Goal: Task Accomplishment & Management: Use online tool/utility

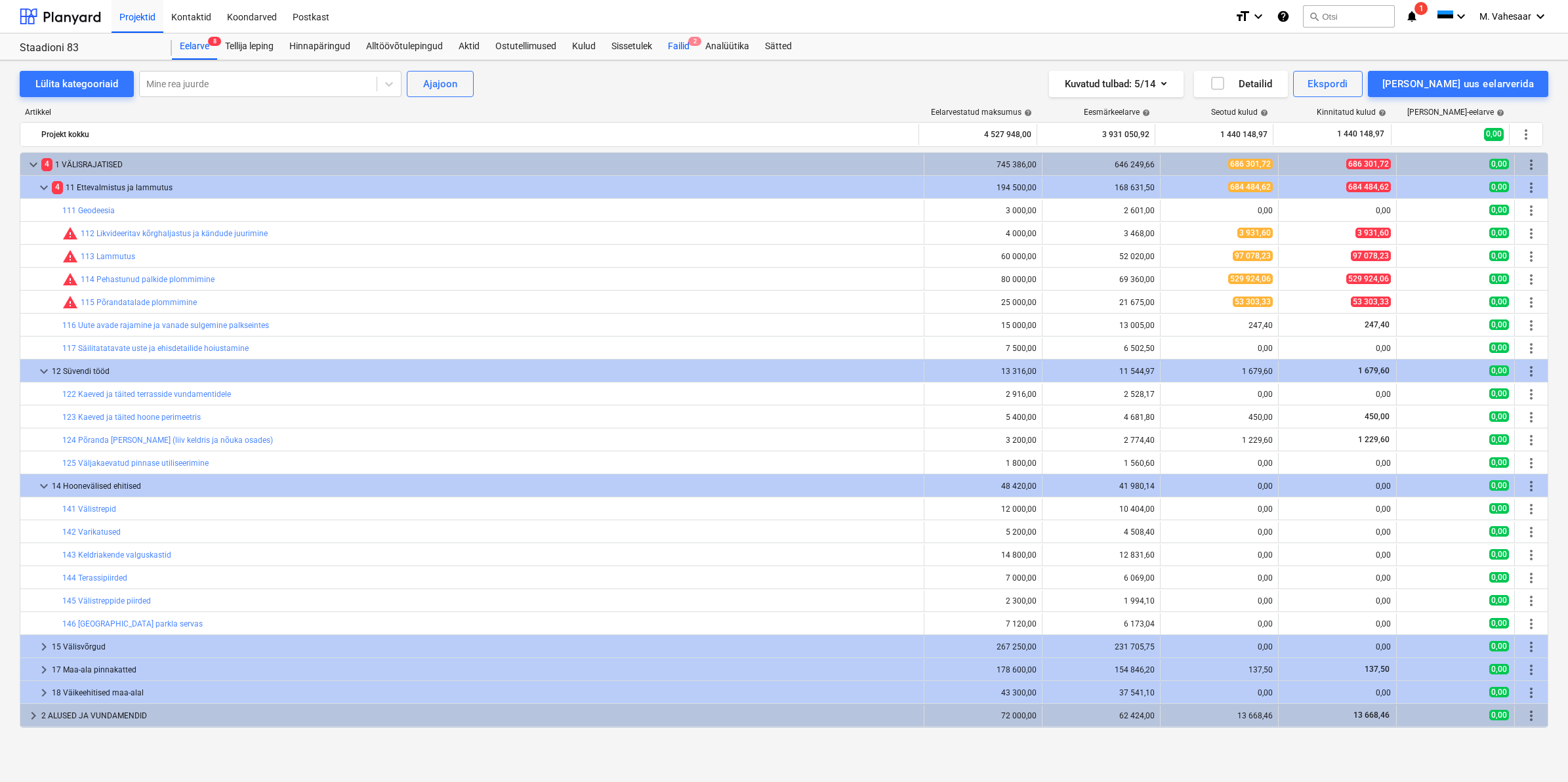
click at [672, 46] on div "Failid 2" at bounding box center [679, 47] width 38 height 26
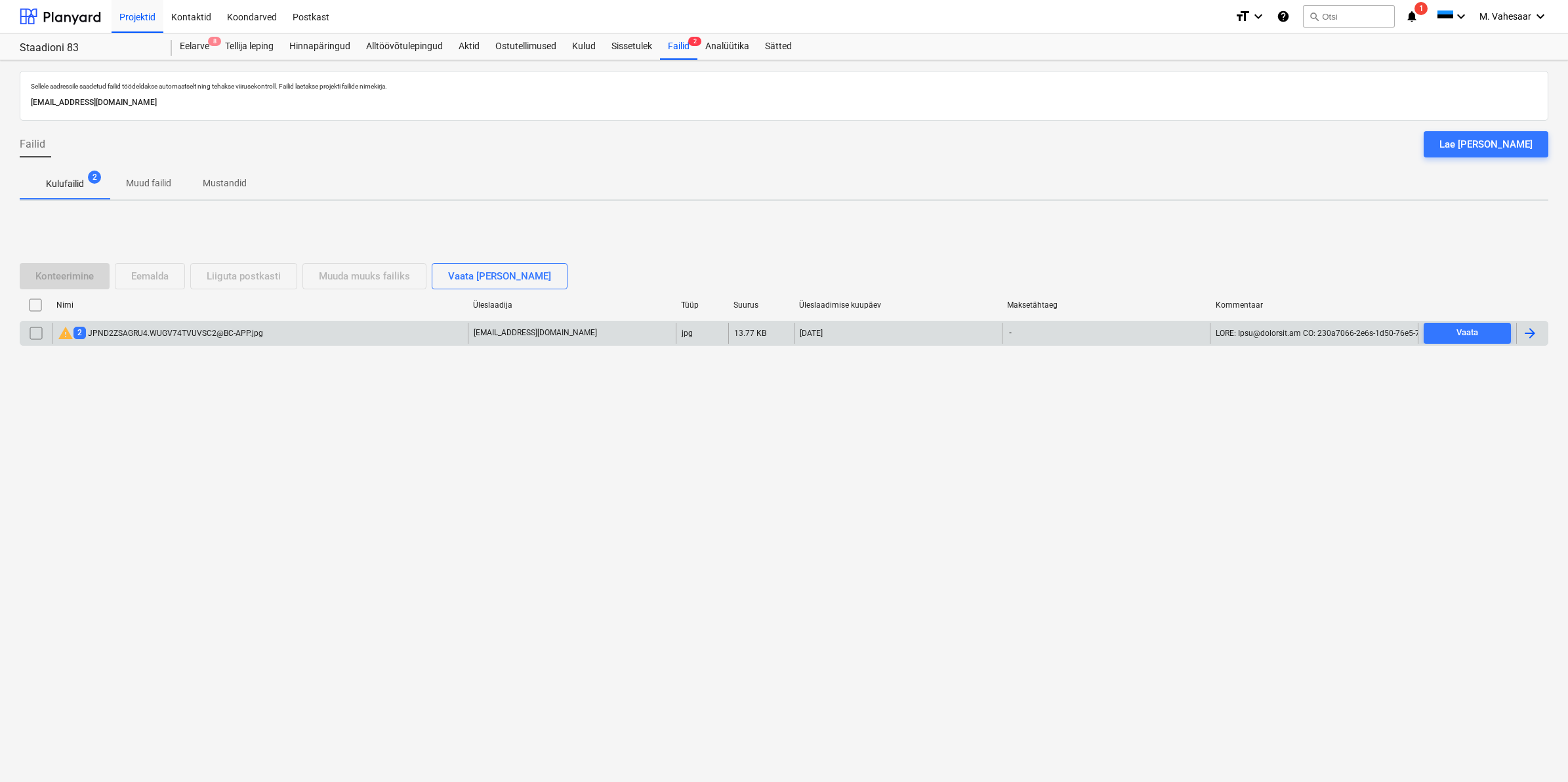
click at [221, 329] on div "warning 2 JPND2ZSAGRU4.WUGV74TVUVSC2@BC-APP.jpg" at bounding box center [160, 333] width 205 height 16
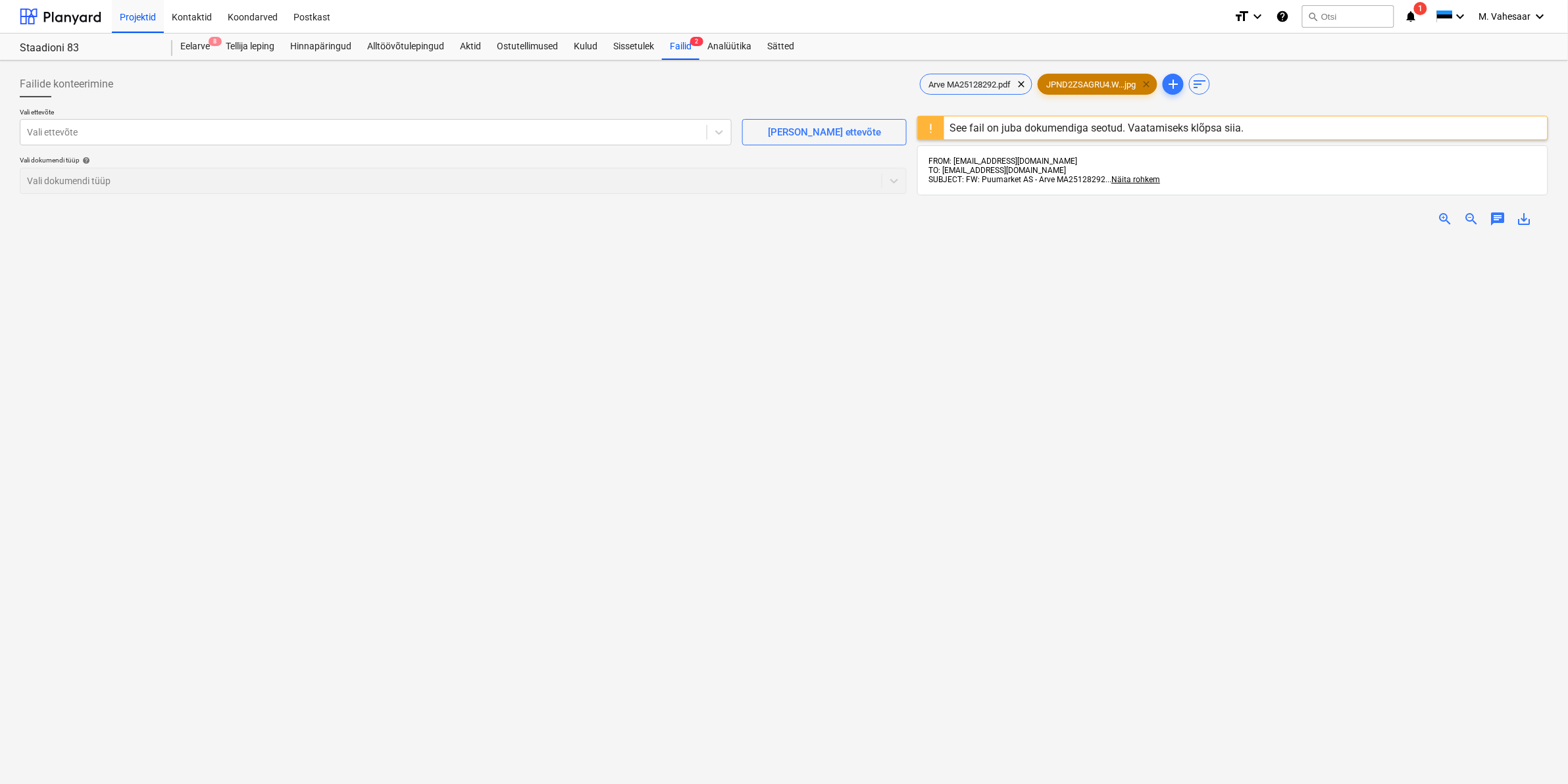
click at [1149, 83] on span "clear" at bounding box center [1146, 84] width 16 height 16
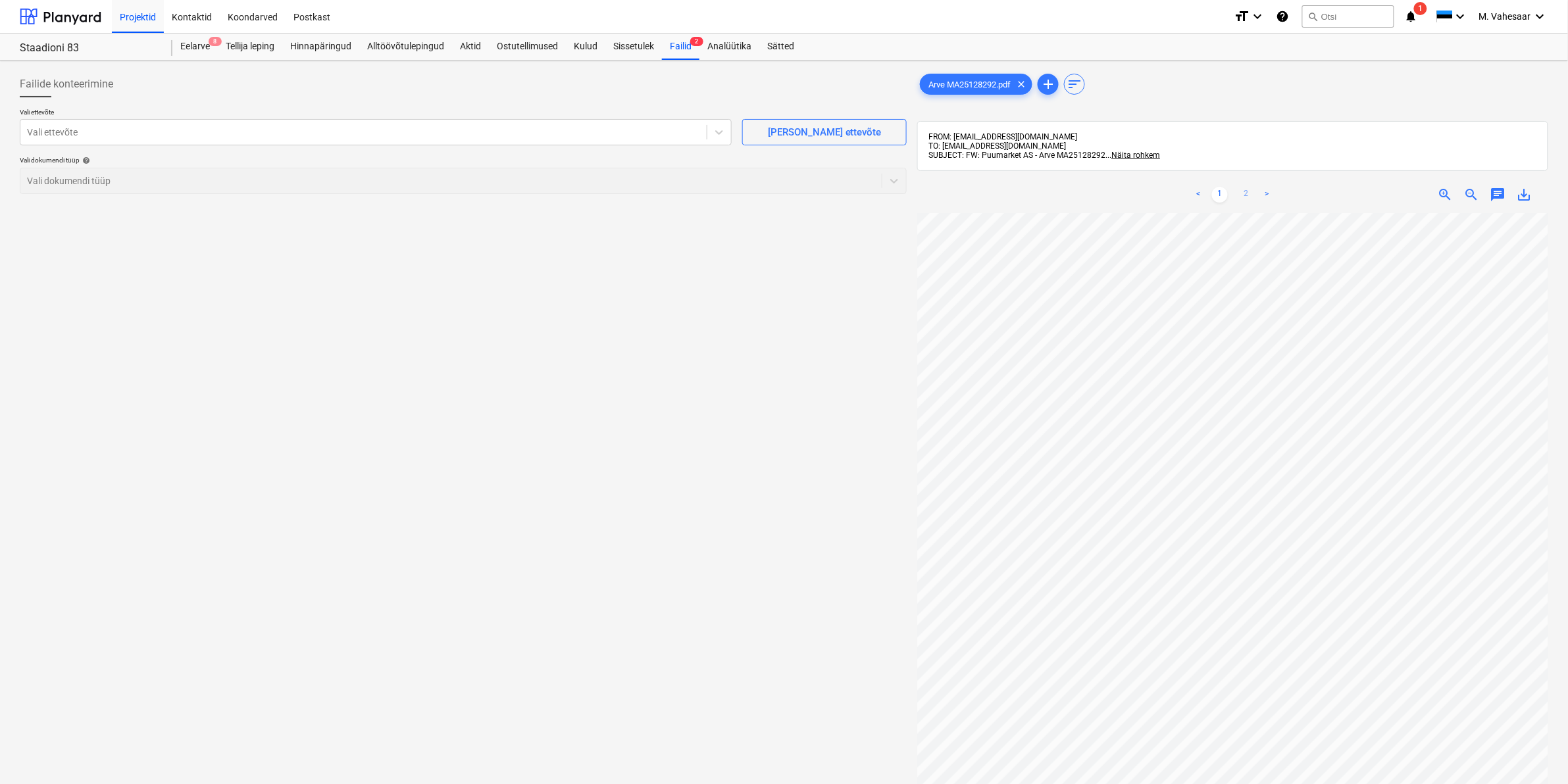
click at [1245, 198] on link "2" at bounding box center [1246, 195] width 16 height 16
click at [1223, 197] on link "1" at bounding box center [1220, 195] width 16 height 16
click at [1007, 135] on div "Arve MA25128292.pdf clear add sort FROM: [EMAIL_ADDRESS][DOMAIN_NAME] TO: [EMAI…" at bounding box center [1232, 516] width 631 height 889
click at [1217, 177] on div "< 1 2 > zoom_in zoom_out chat 0 save_alt" at bounding box center [1232, 569] width 631 height 784
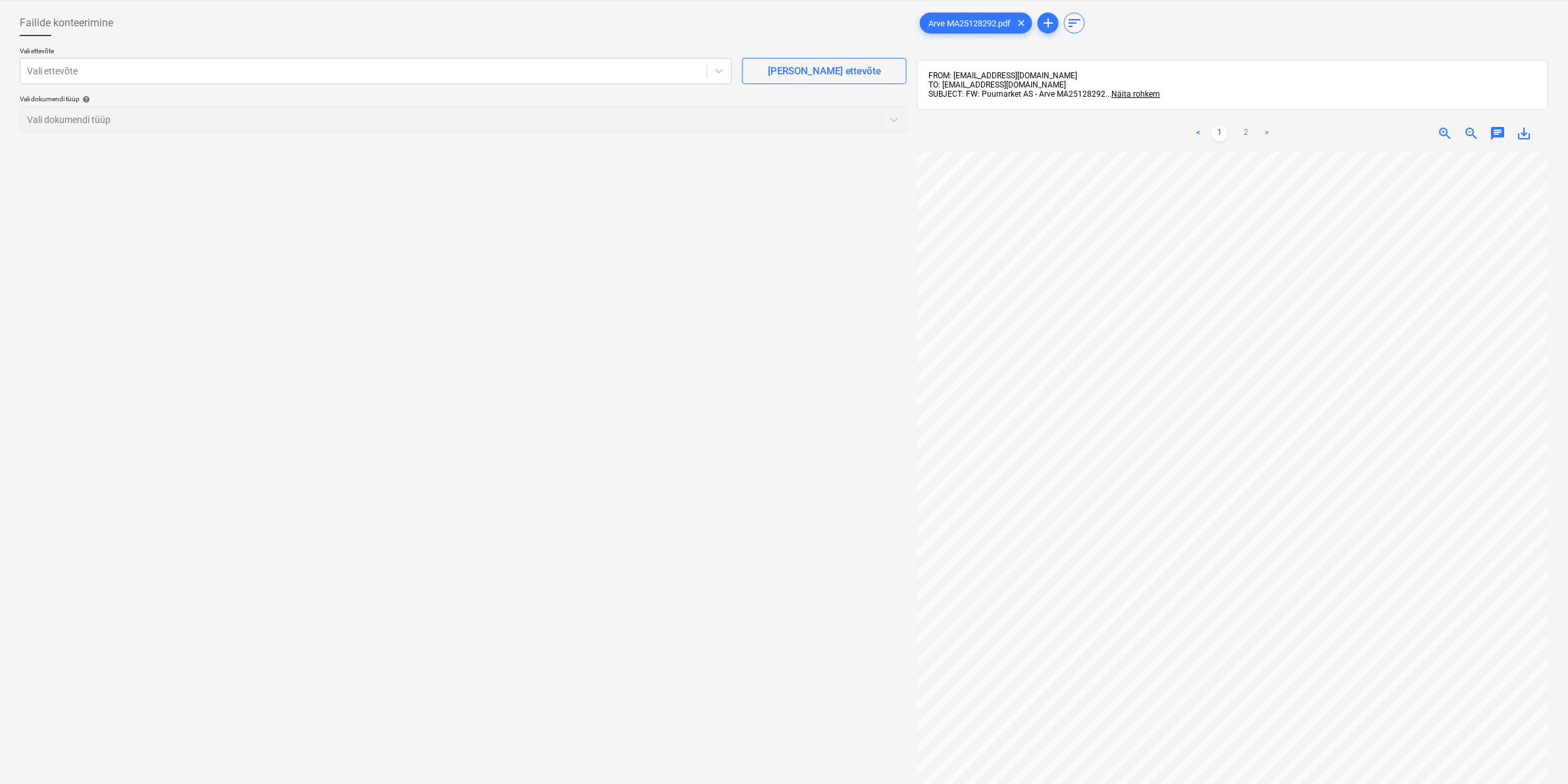
scroll to position [22, 0]
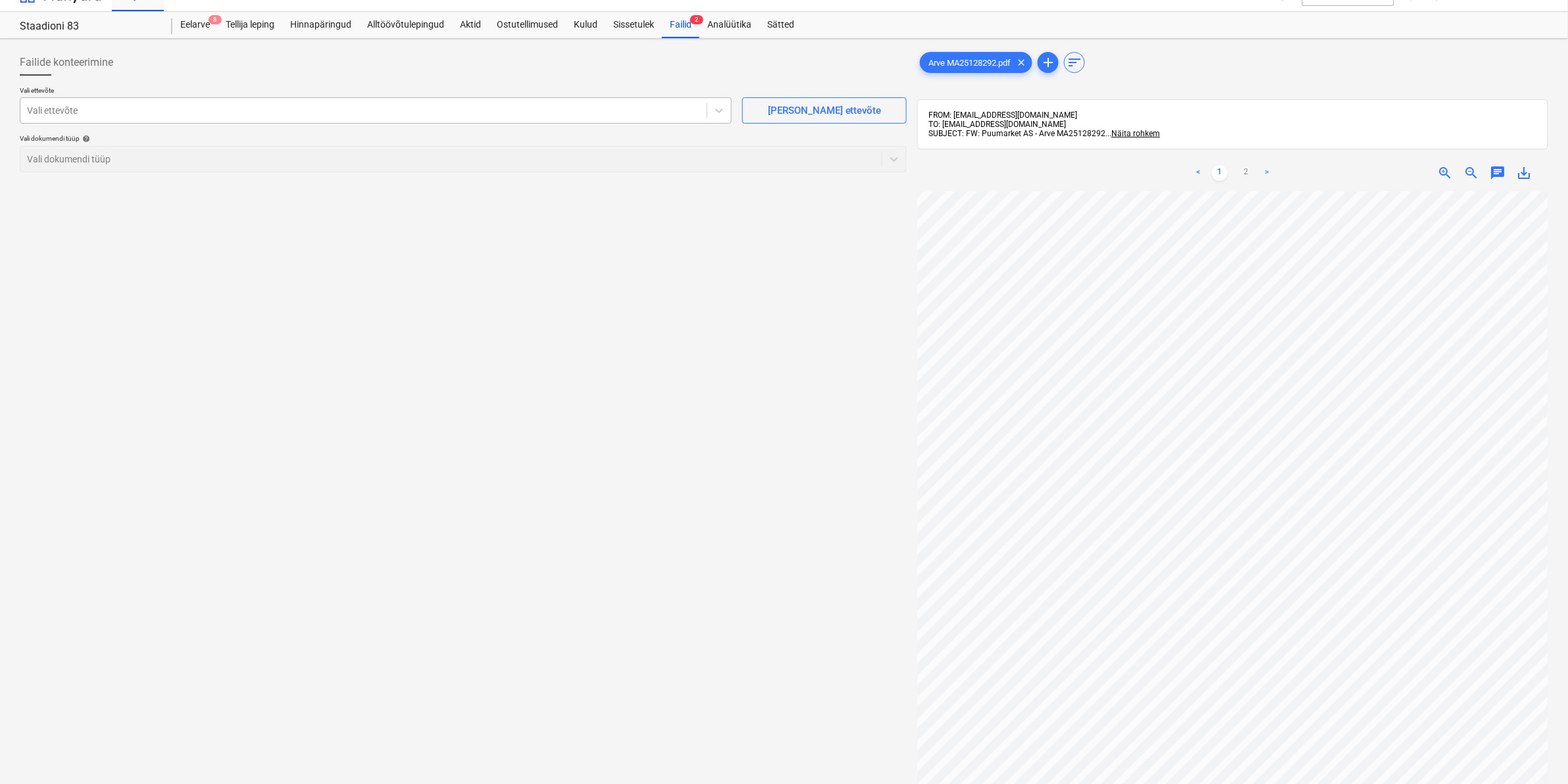
click at [192, 115] on div at bounding box center [364, 111] width 673 height 13
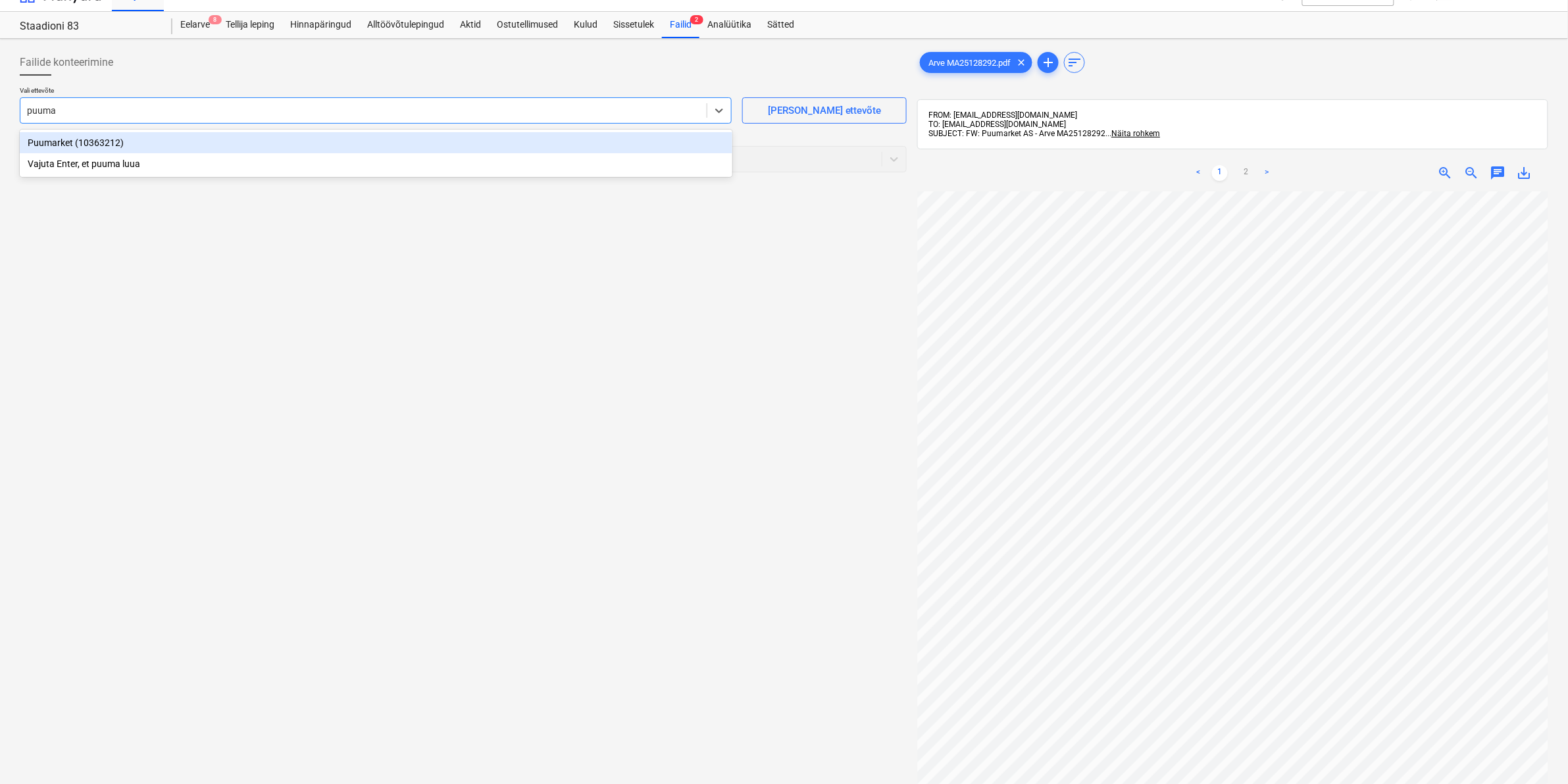
type input "puumar"
click at [72, 139] on div "Puumarket (10363212)" at bounding box center [376, 143] width 713 height 21
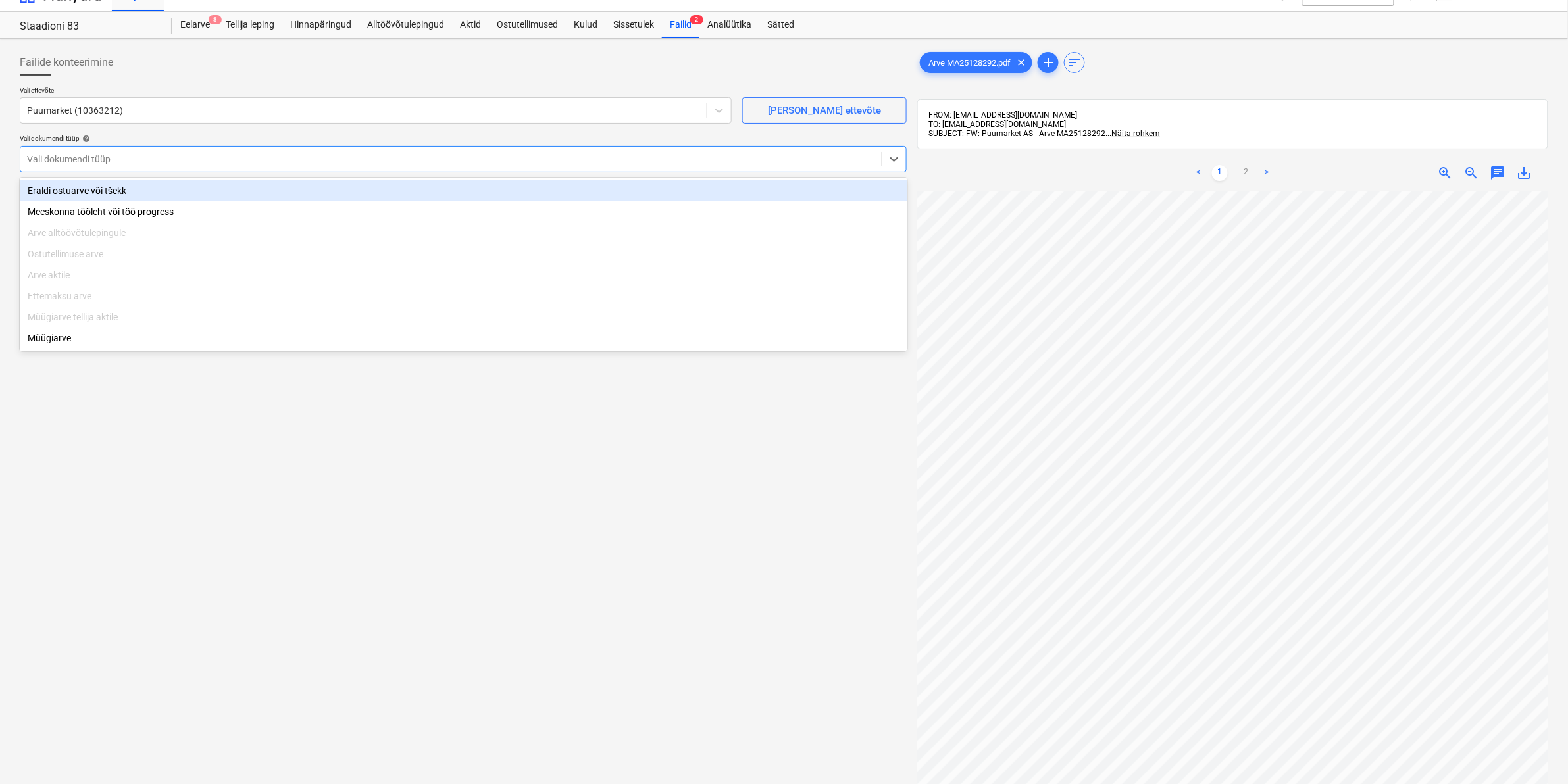
click at [67, 153] on div at bounding box center [451, 159] width 848 height 13
click at [69, 185] on div "Eraldi ostuarve või tšekk" at bounding box center [464, 191] width 888 height 21
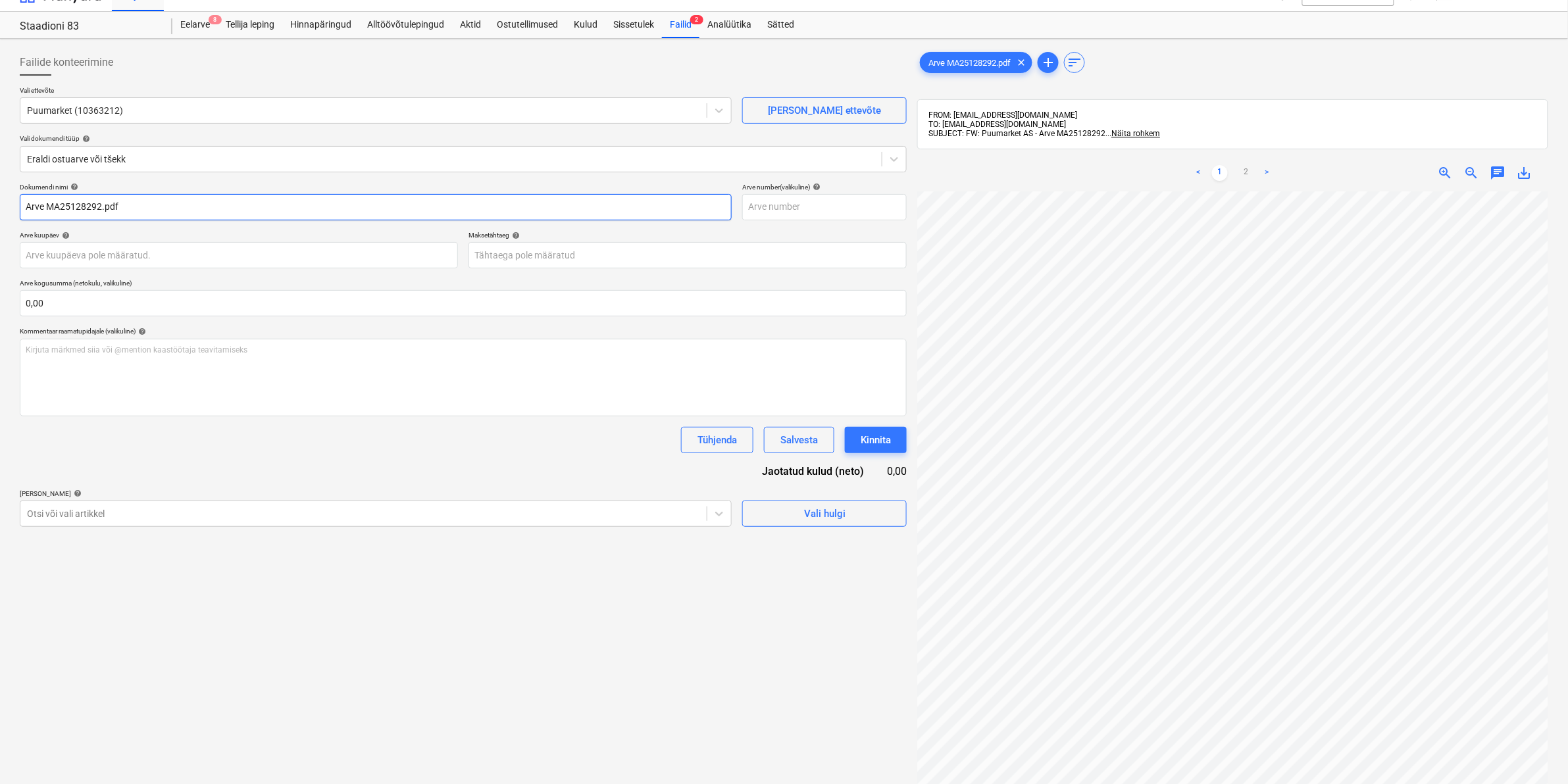
click at [26, 202] on input "Arve MA25128292.pdf" at bounding box center [375, 207] width 712 height 26
type input "Puumarket Arve MA25128292.pdf"
click at [82, 501] on div "Otsi või vali artikkel" at bounding box center [375, 513] width 712 height 26
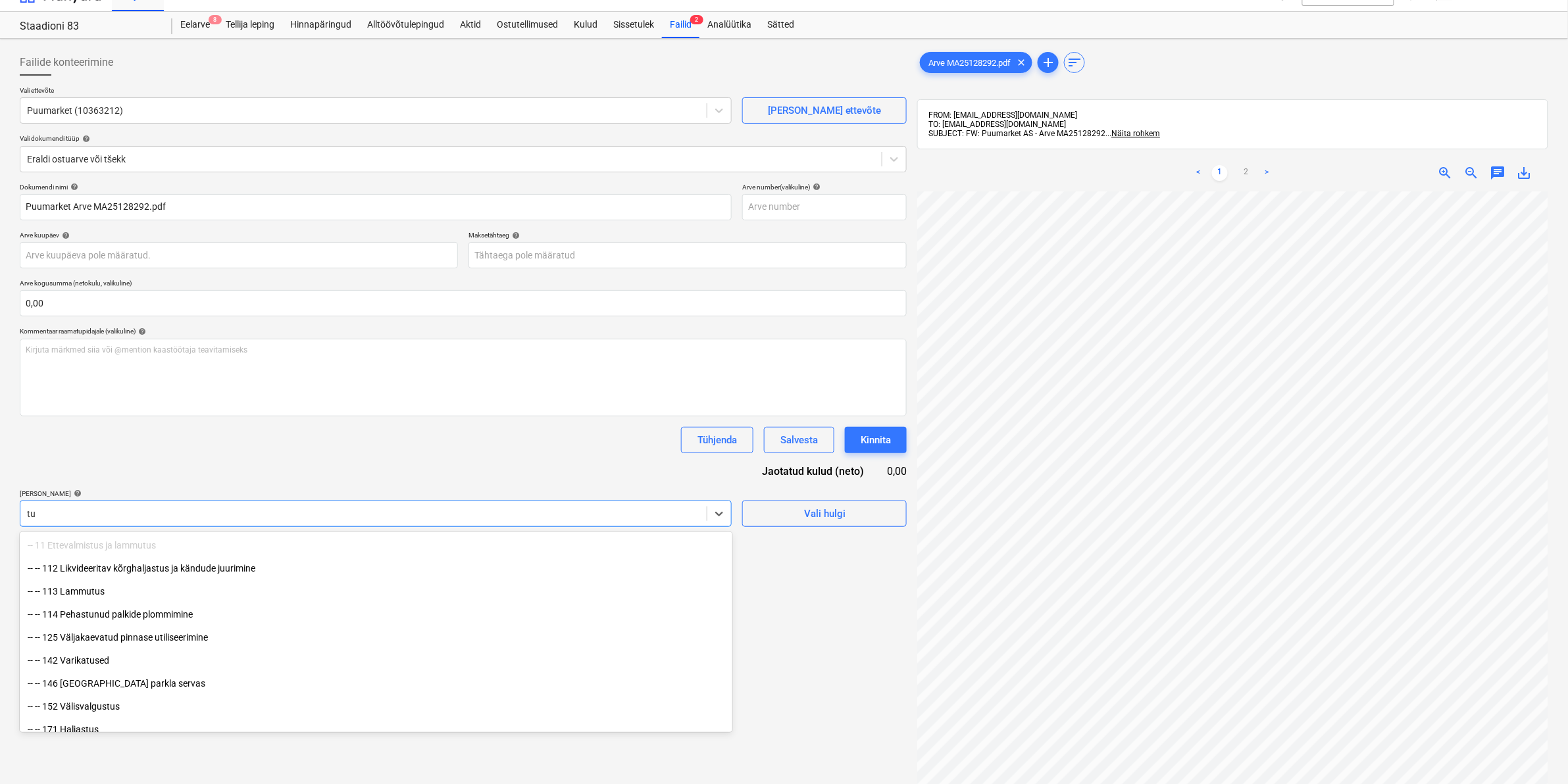
type input "t"
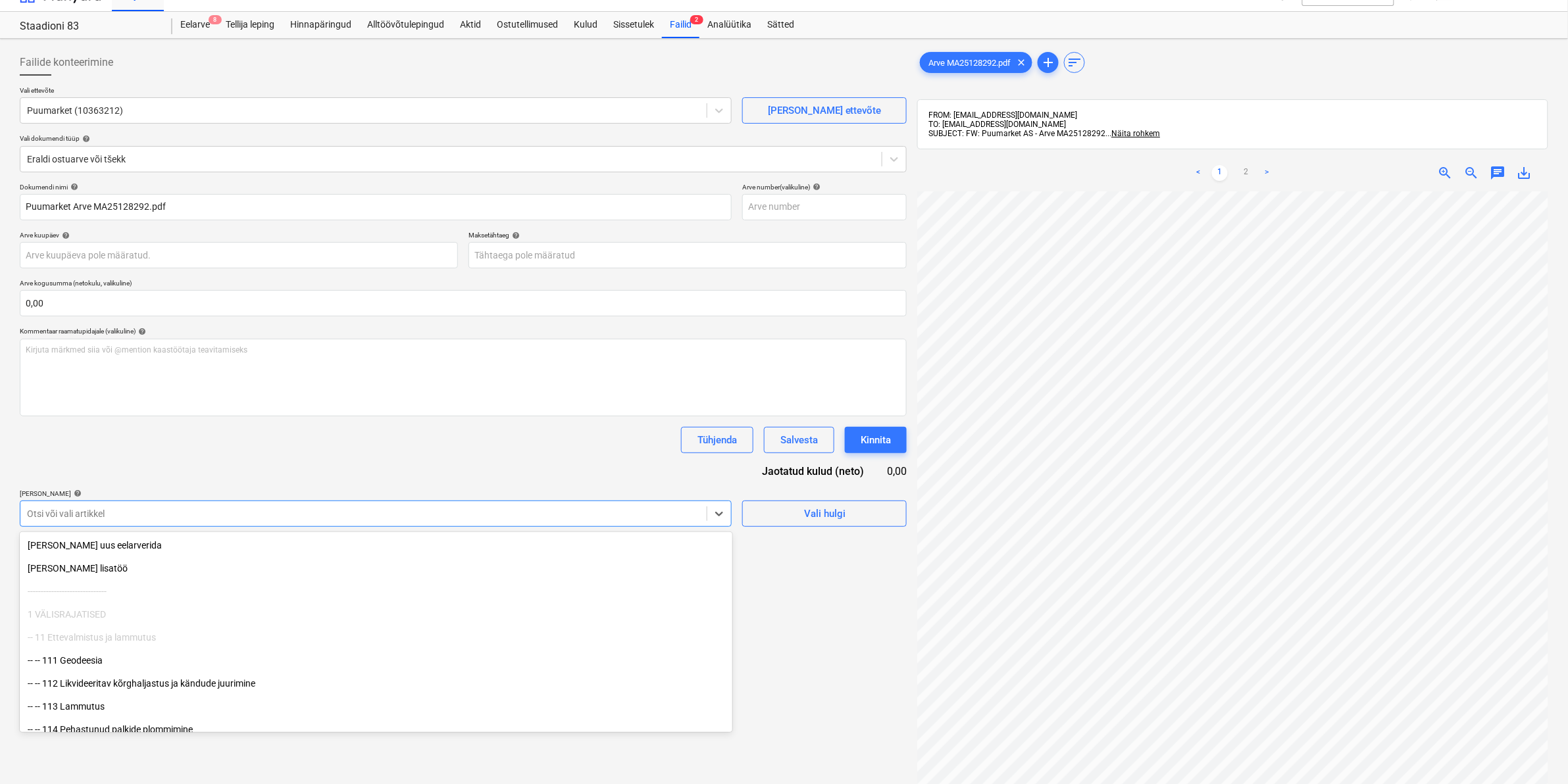
type input "p"
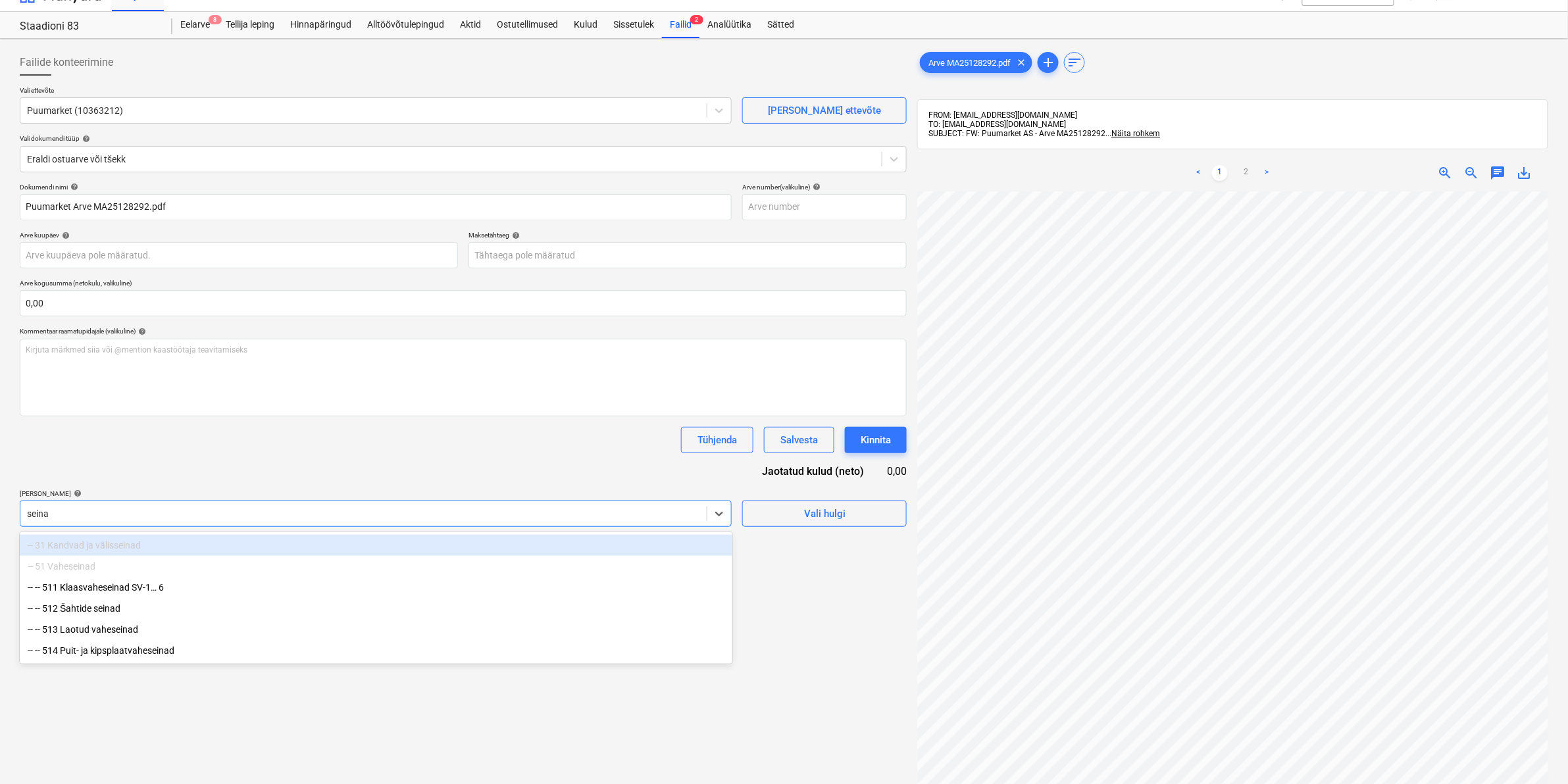
type input "seina"
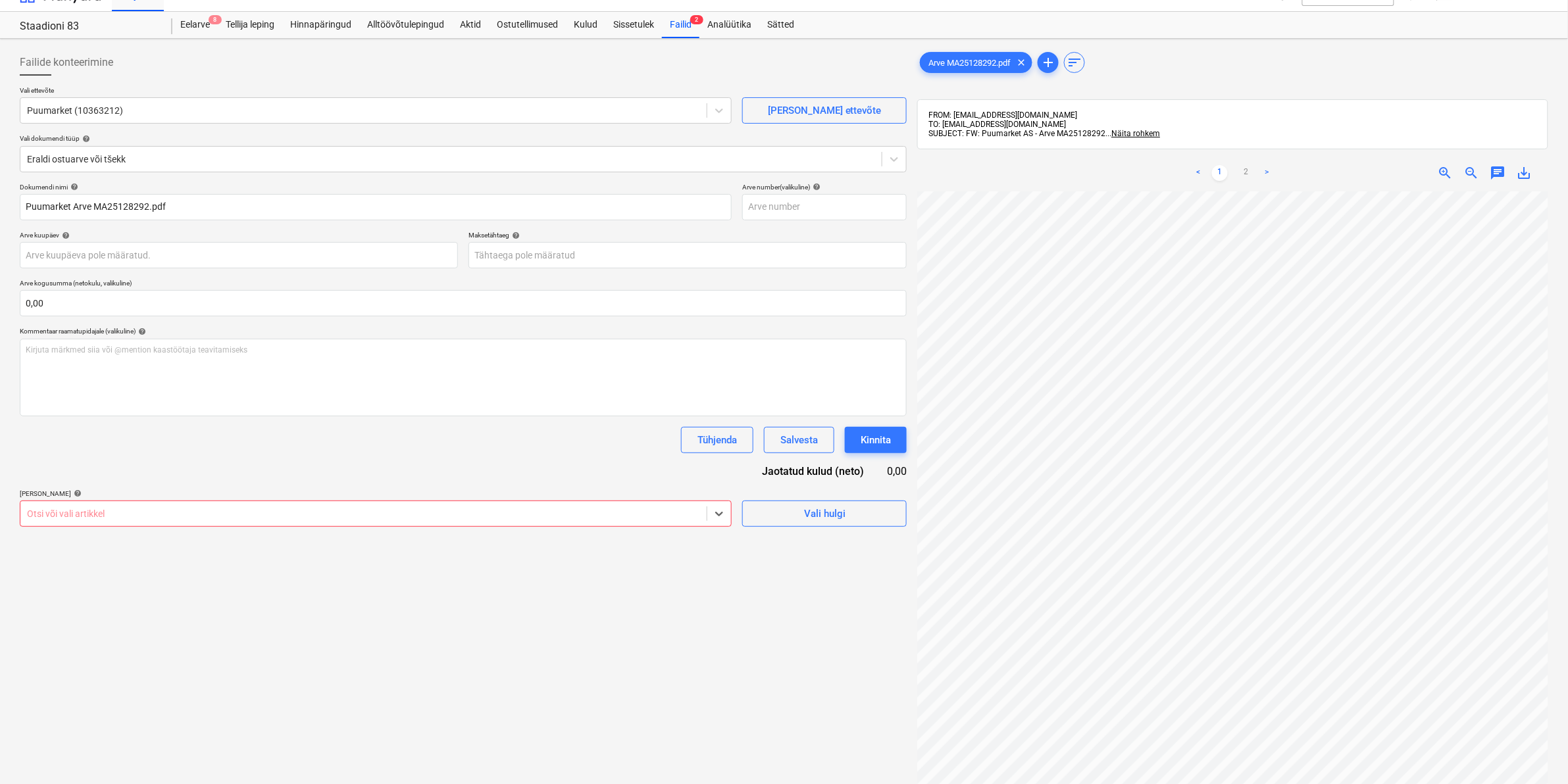
click at [325, 520] on div at bounding box center [364, 513] width 673 height 13
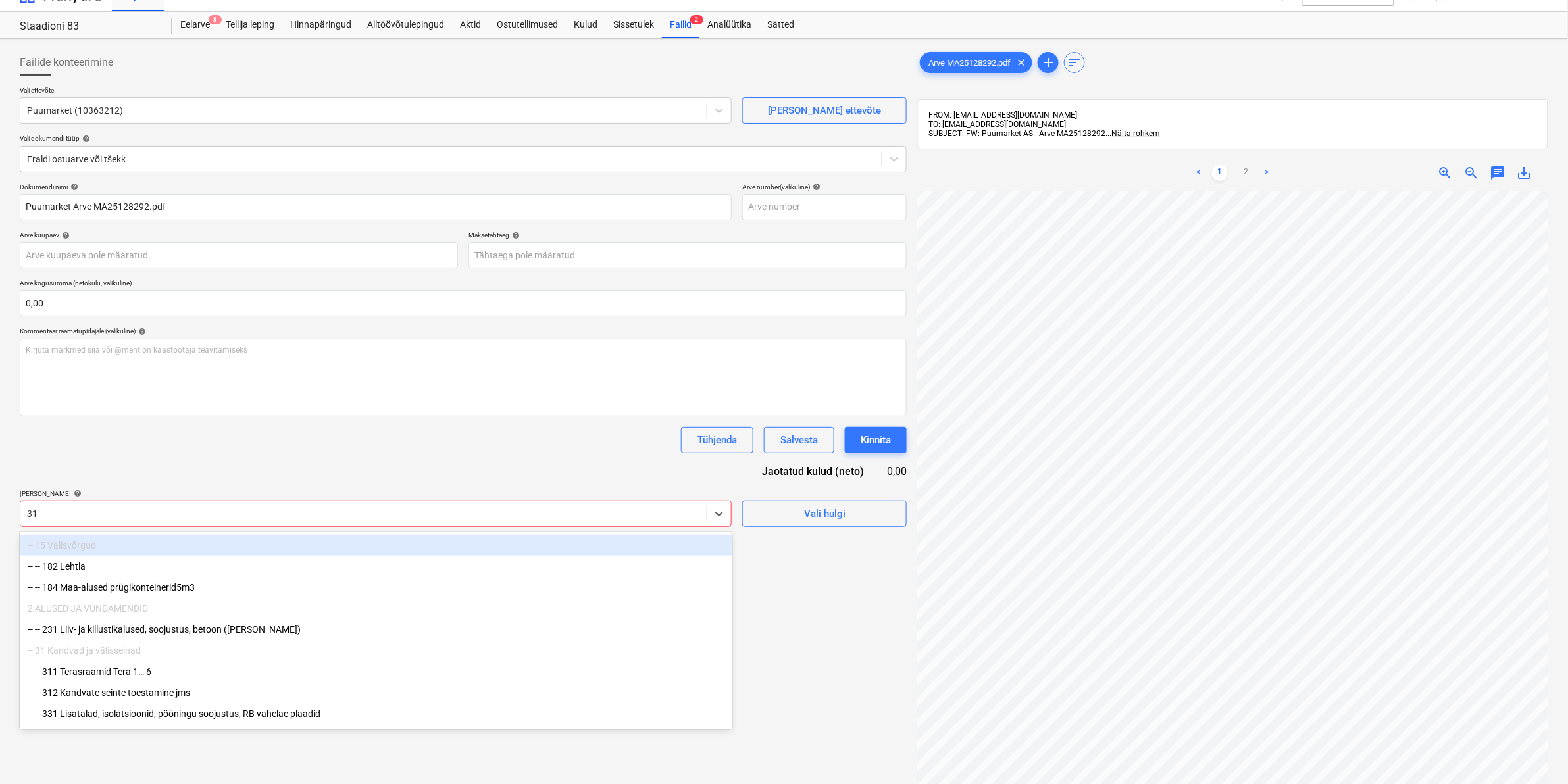
type input "312"
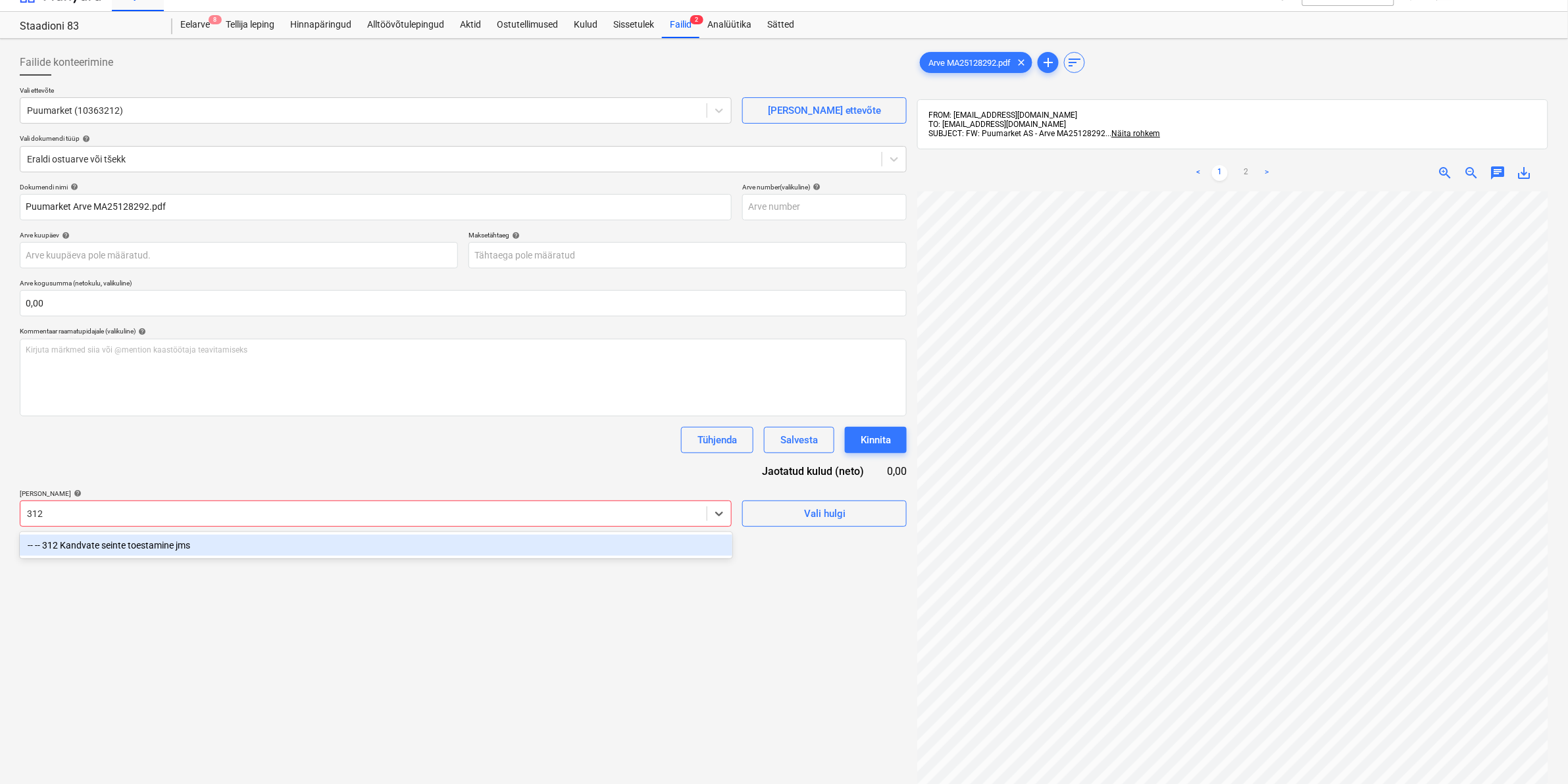
click at [113, 540] on div "-- -- 312 Kandvate seinte toestamine jms" at bounding box center [376, 545] width 713 height 21
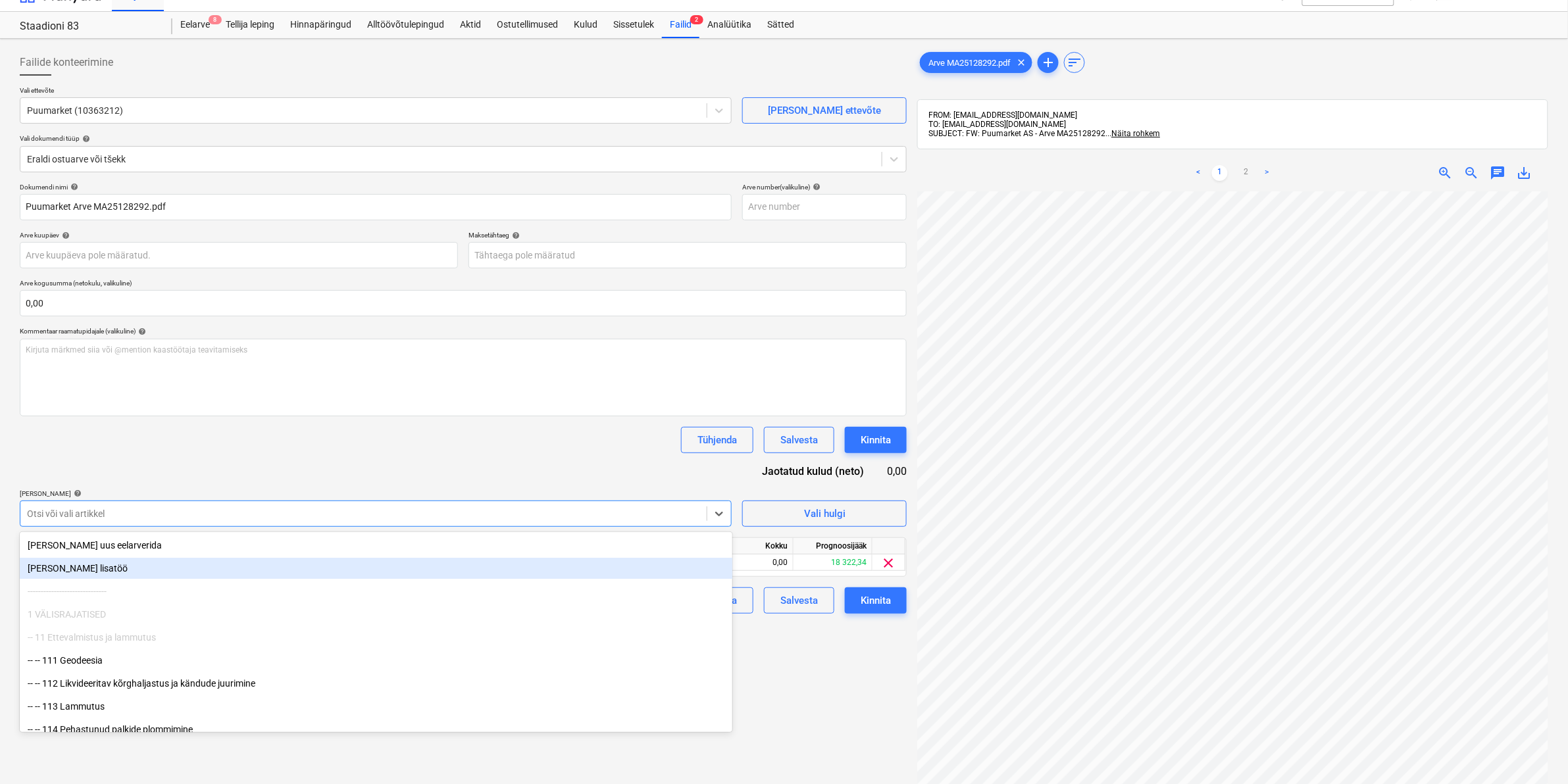
click at [779, 681] on div "Failide konteerimine Vali ettevõte Puumarket (10363212) [PERSON_NAME] uus ettev…" at bounding box center [463, 494] width 897 height 900
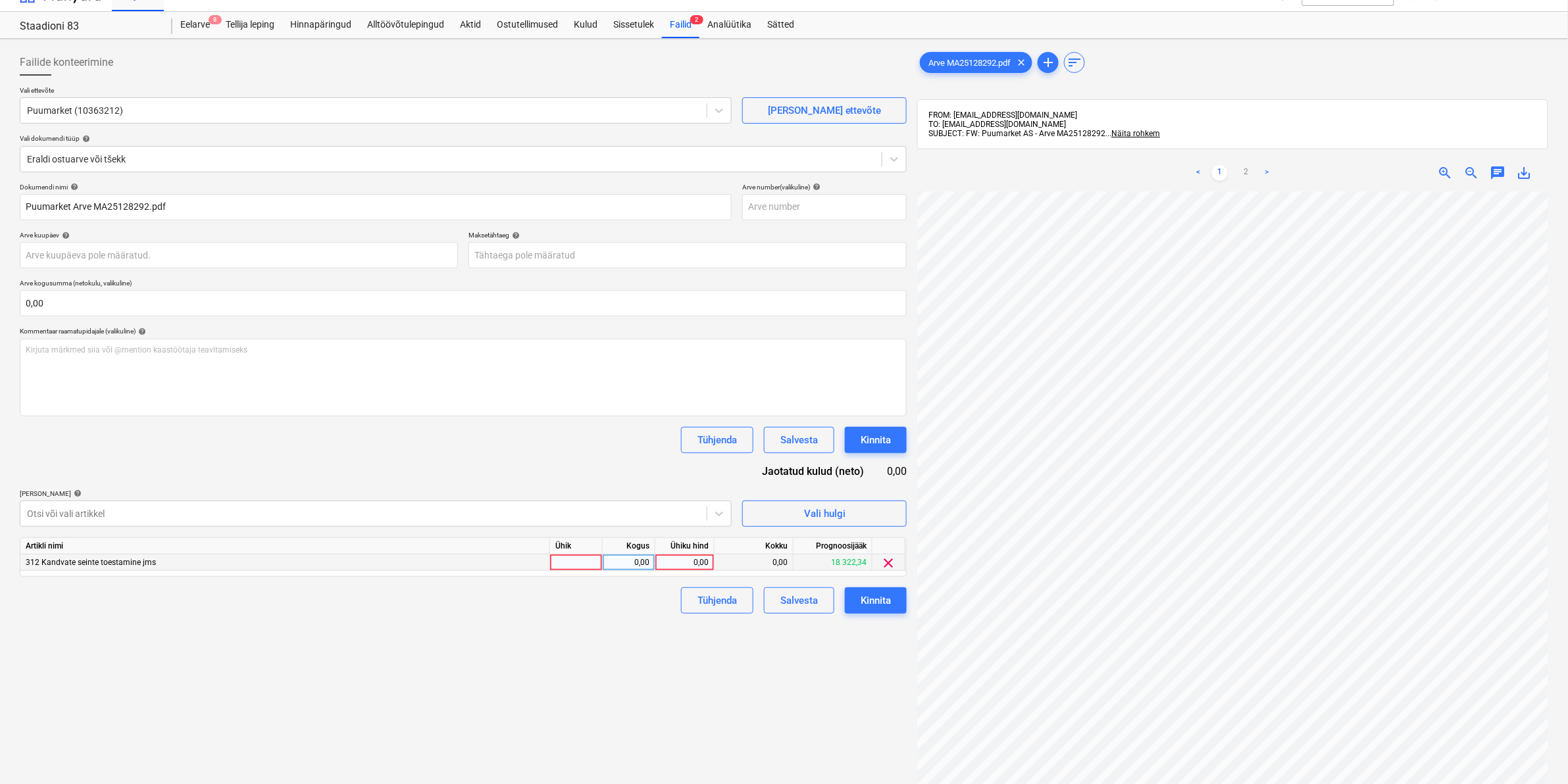
click at [672, 568] on div "0,00" at bounding box center [684, 562] width 48 height 16
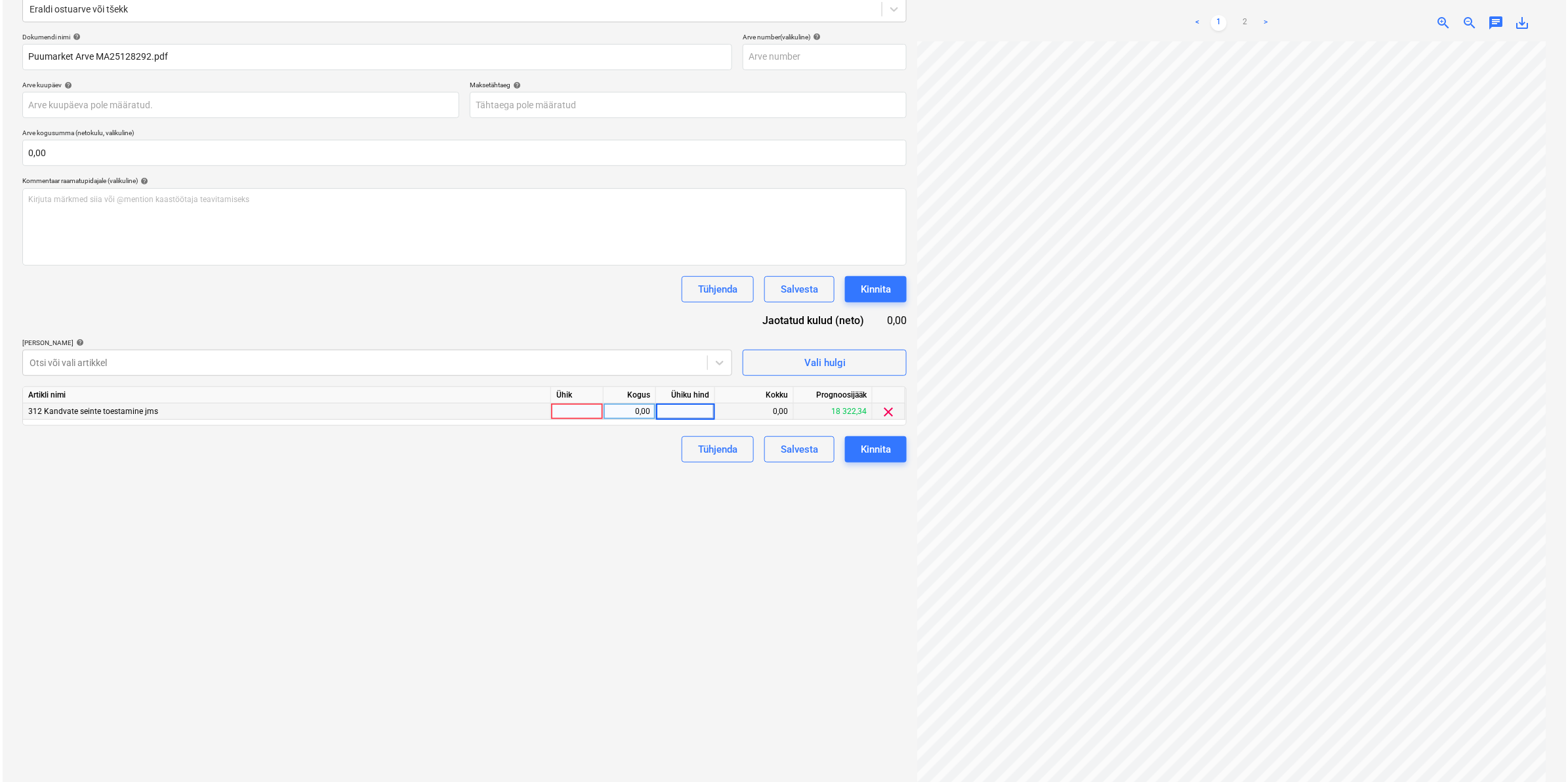
scroll to position [186, 0]
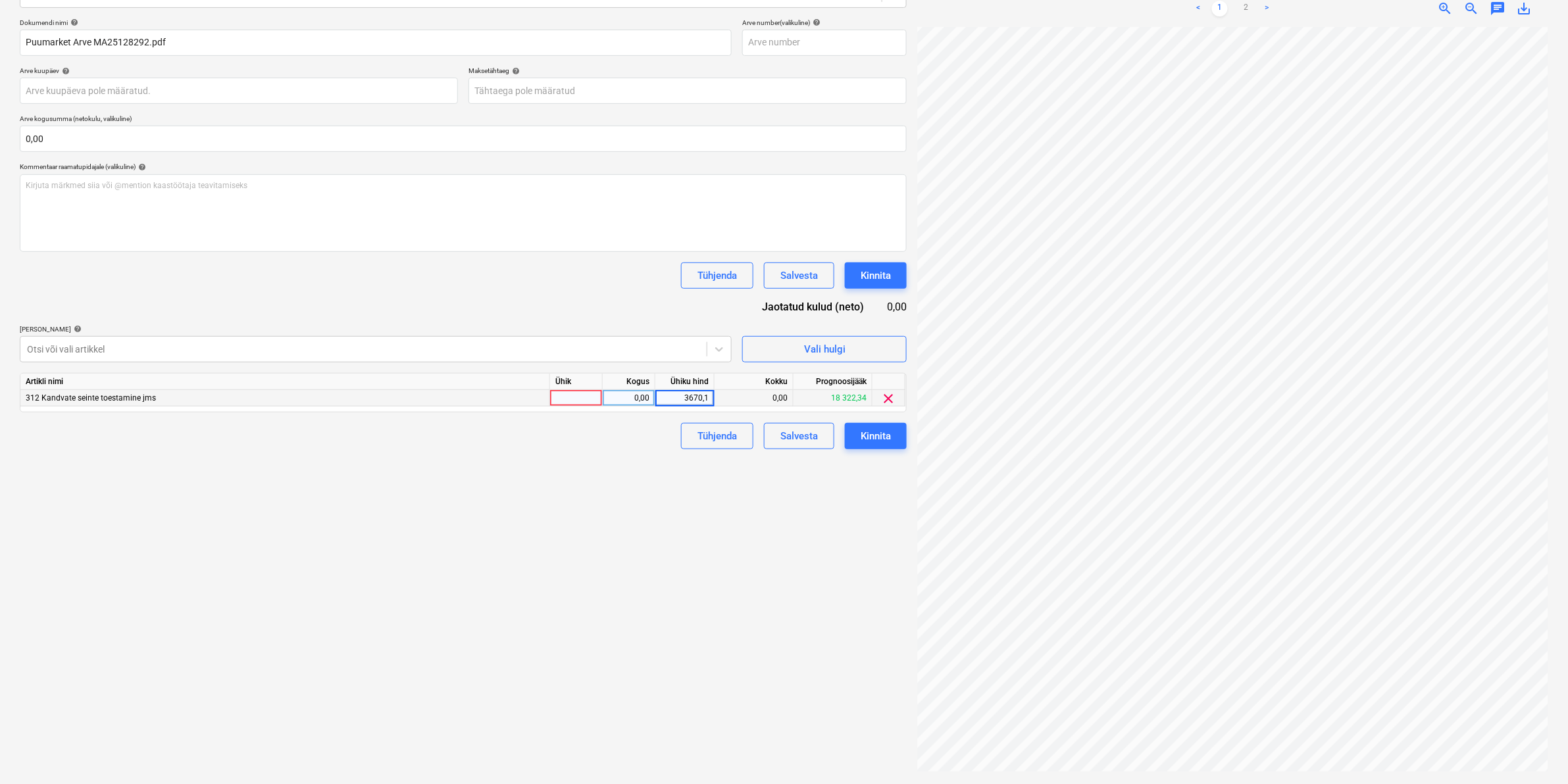
type input "3670,16"
click at [650, 597] on div "Failide konteerimine Vali ettevõte Puumarket (10363212) [PERSON_NAME] uus ettev…" at bounding box center [463, 329] width 897 height 900
click at [877, 438] on div "Kinnita" at bounding box center [876, 436] width 30 height 17
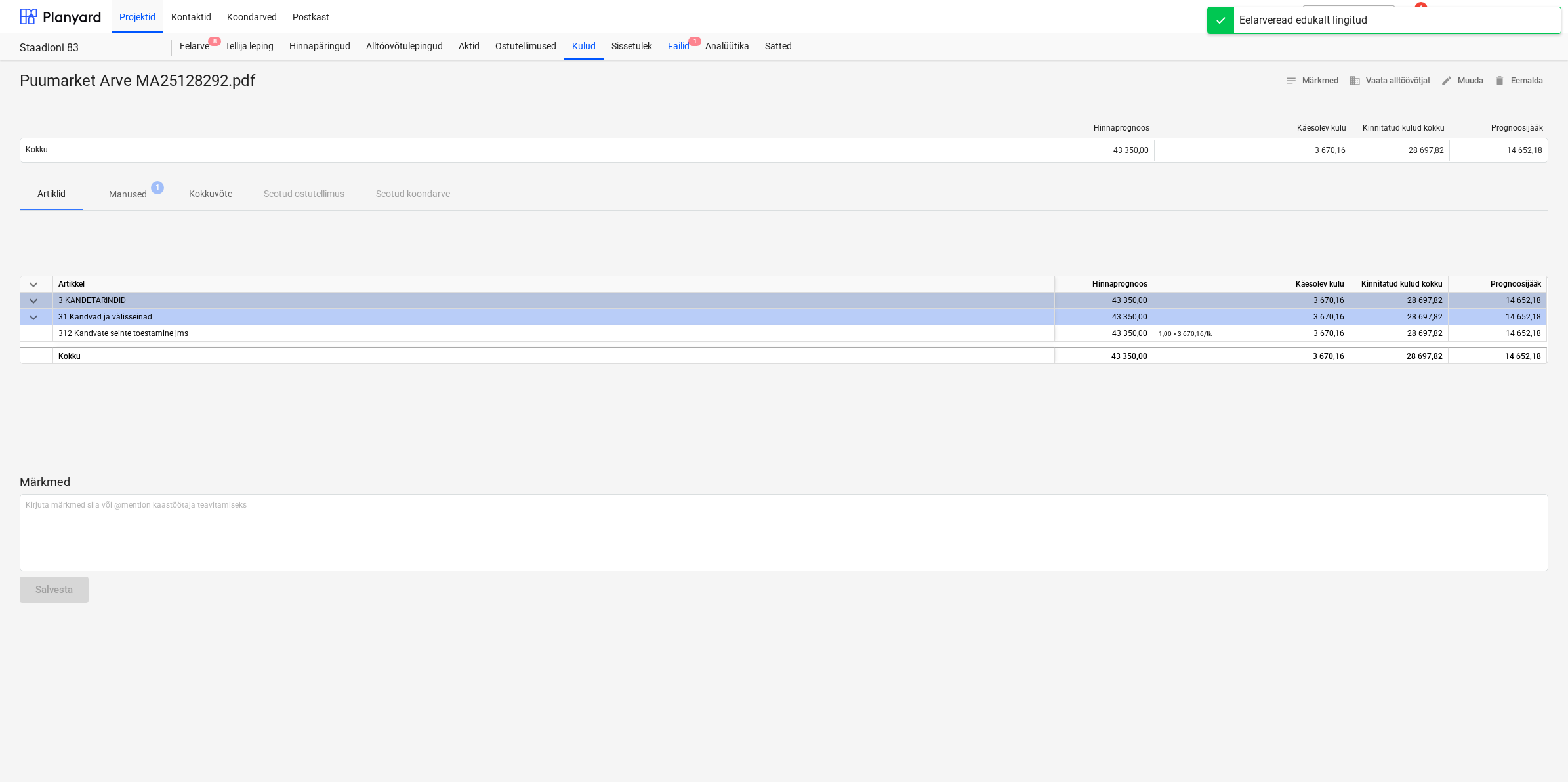
click at [677, 47] on div "Failid 1" at bounding box center [679, 47] width 38 height 26
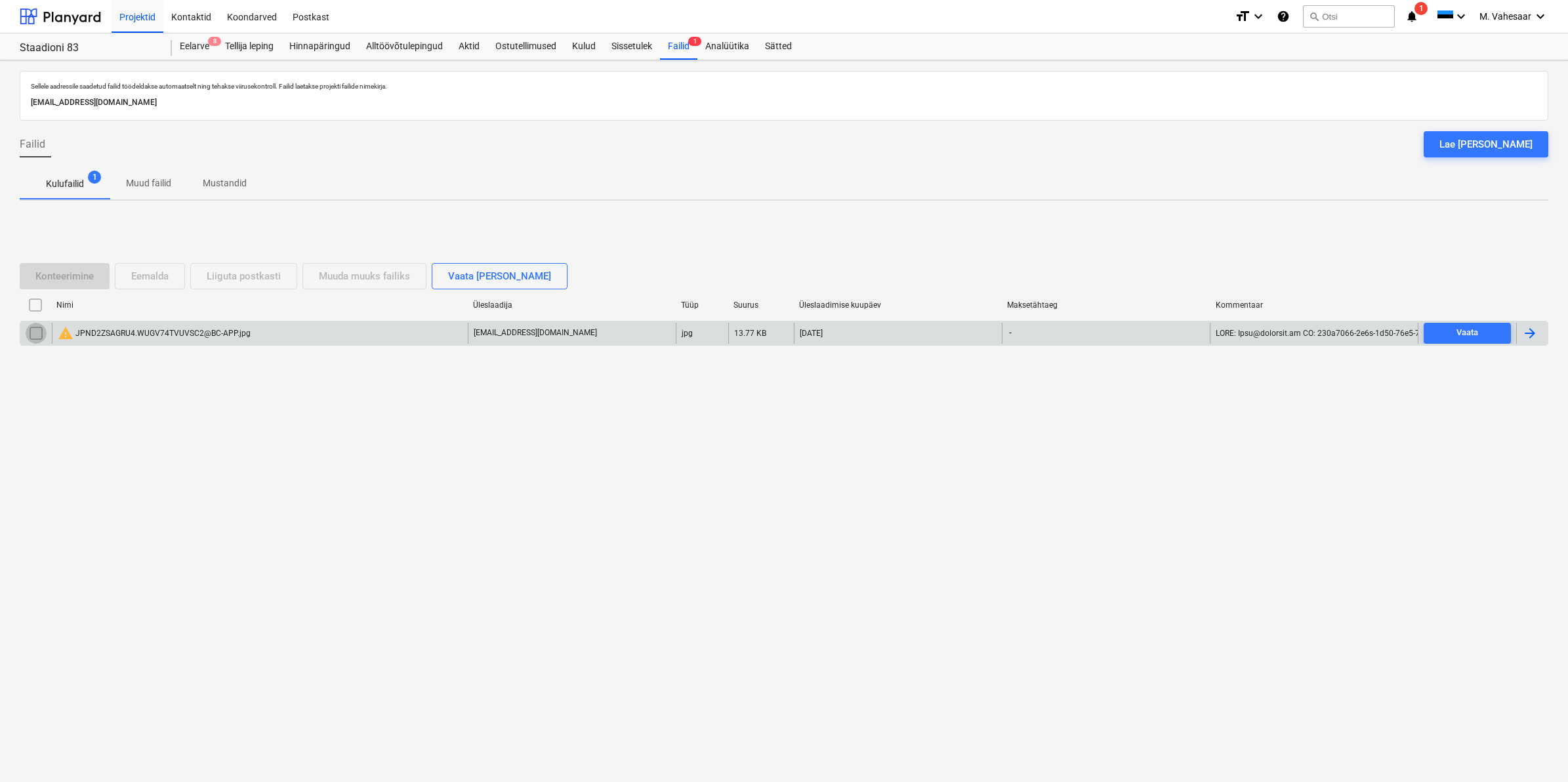
click at [33, 333] on input "checkbox" at bounding box center [36, 333] width 21 height 21
click at [148, 274] on div "Eemalda" at bounding box center [150, 276] width 38 height 17
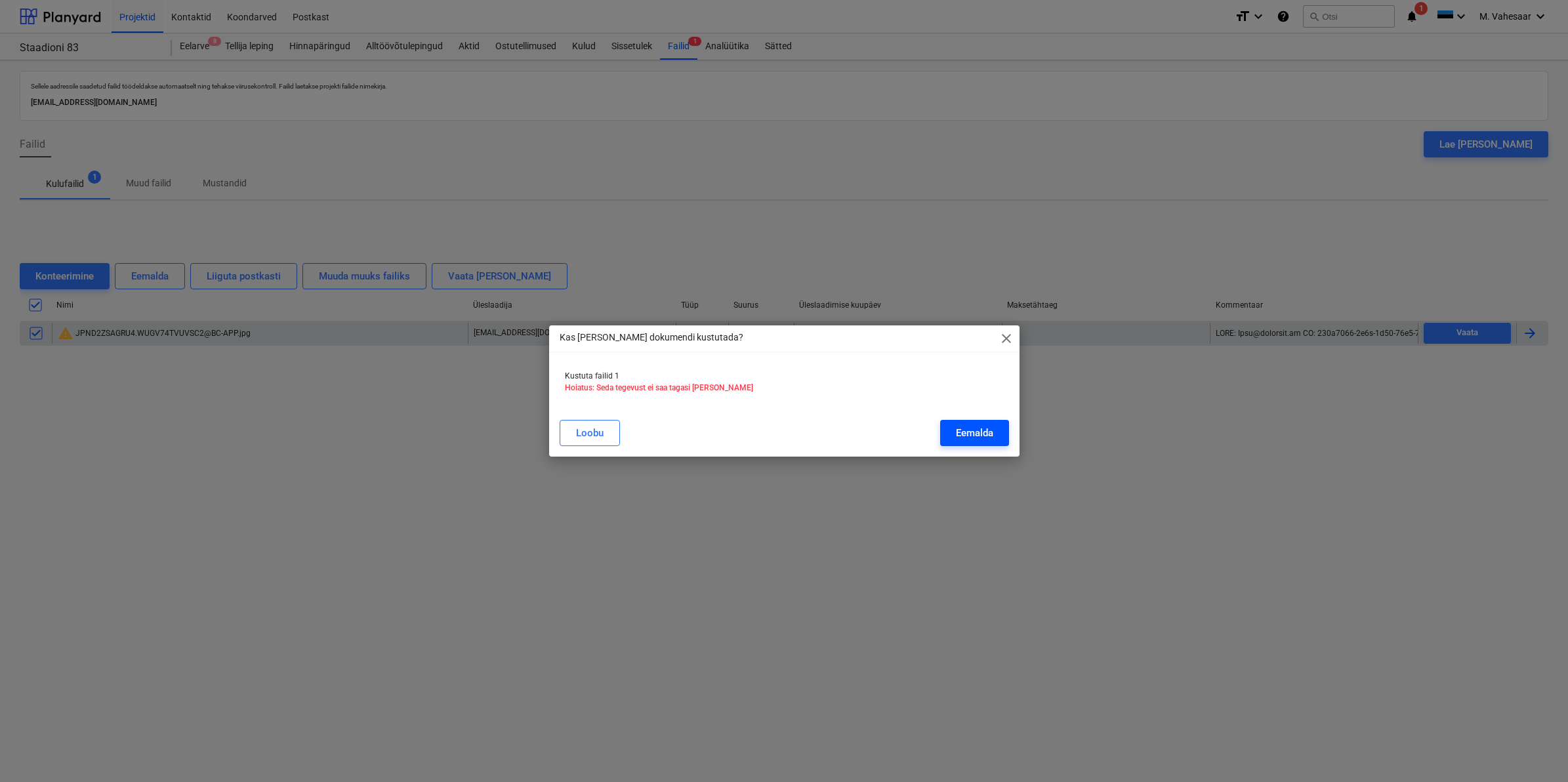
click at [985, 430] on div "Eemalda" at bounding box center [974, 433] width 38 height 17
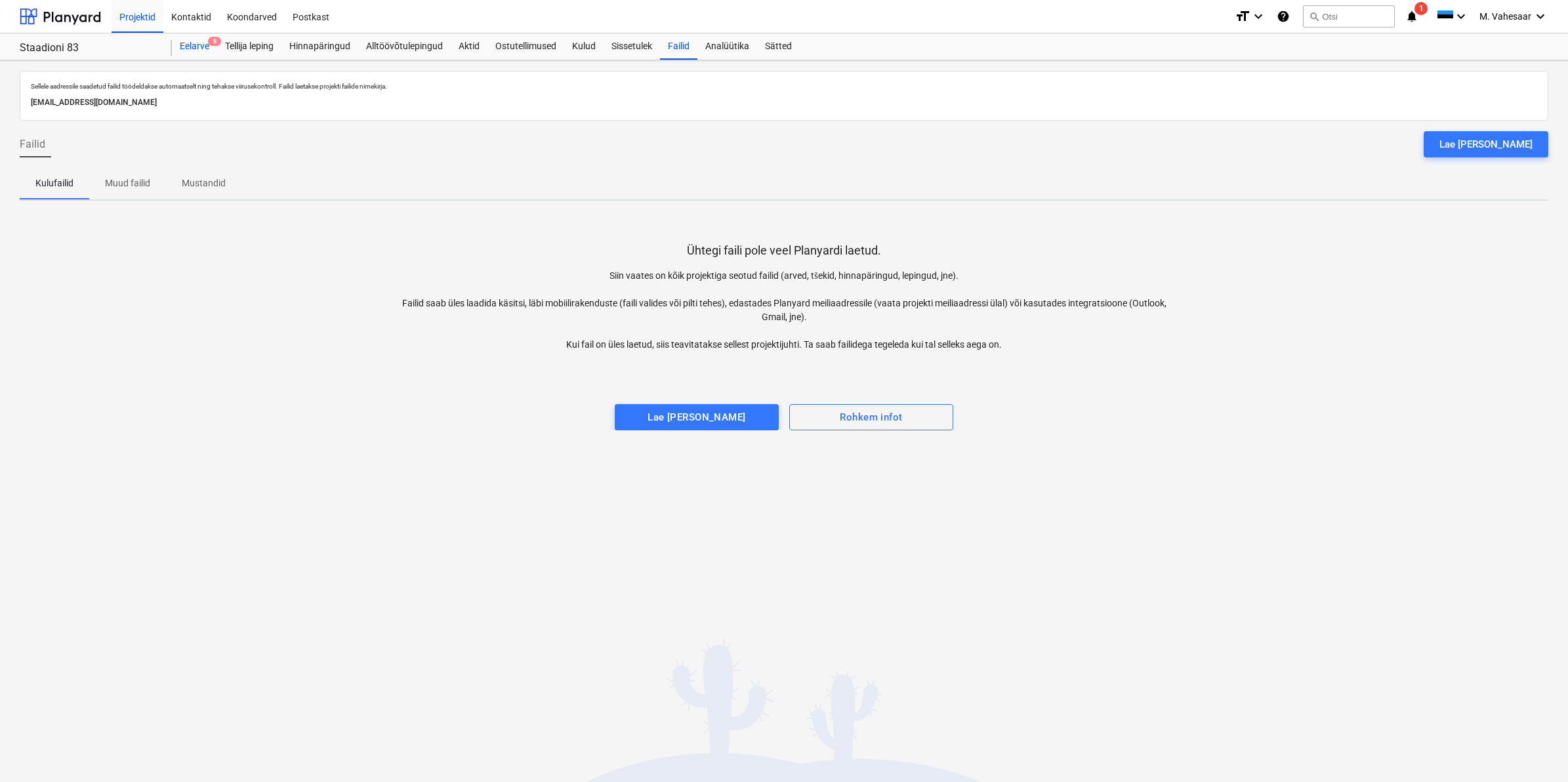
click at [209, 43] on span "8" at bounding box center [215, 41] width 13 height 9
